Goal: Task Accomplishment & Management: Use online tool/utility

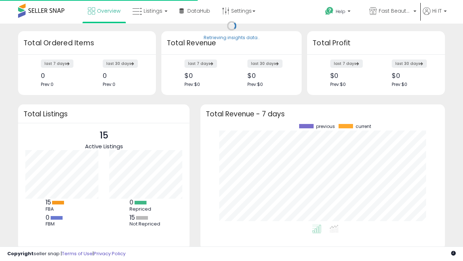
scroll to position [101, 230]
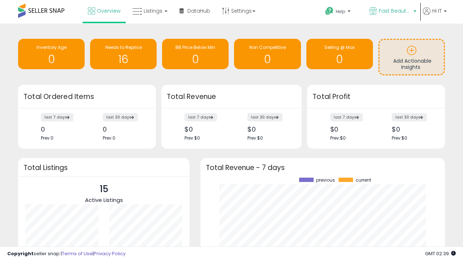
click at [392, 12] on span "Fast Beauty ([GEOGRAPHIC_DATA])" at bounding box center [395, 10] width 33 height 7
click at [0, 0] on p "Fast Beauty 413 listings" at bounding box center [0, 0] width 0 height 0
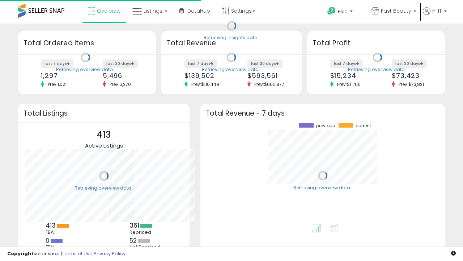
scroll to position [101, 230]
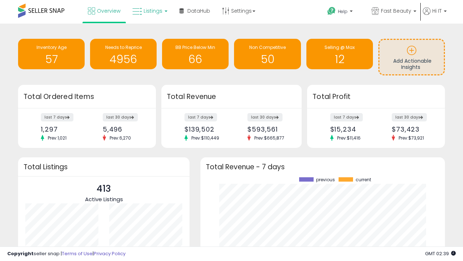
click at [149, 11] on span "Listings" at bounding box center [153, 10] width 19 height 7
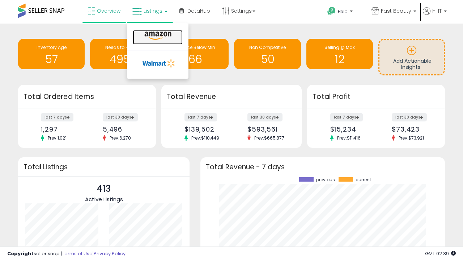
click at [157, 36] on icon at bounding box center [157, 35] width 31 height 9
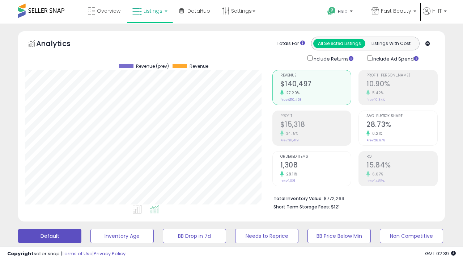
scroll to position [148, 247]
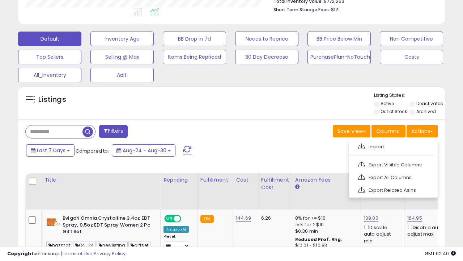
click at [362, 145] on span at bounding box center [361, 145] width 7 height 5
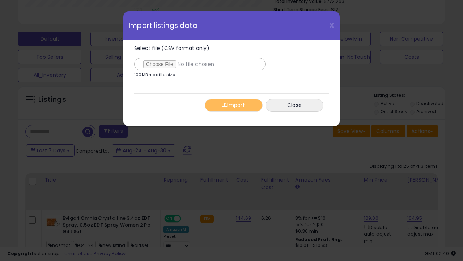
type input "**********"
click at [233, 105] on button "Import" at bounding box center [234, 105] width 58 height 13
